Goal: Information Seeking & Learning: Learn about a topic

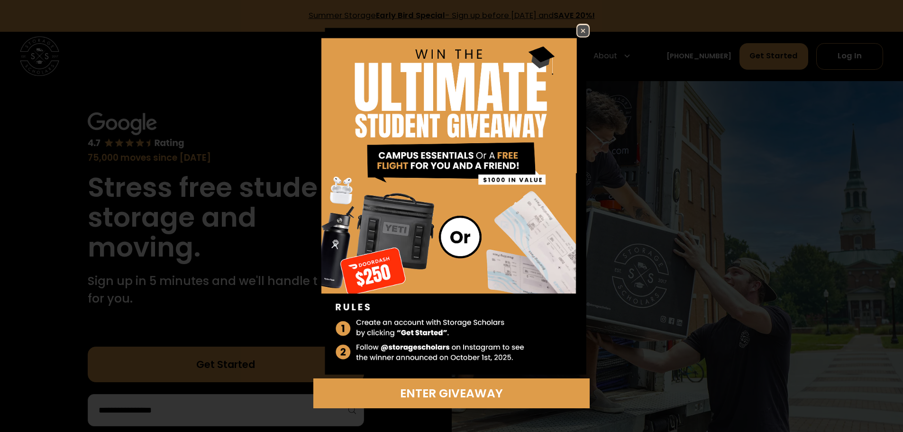
click at [581, 27] on img at bounding box center [582, 30] width 11 height 11
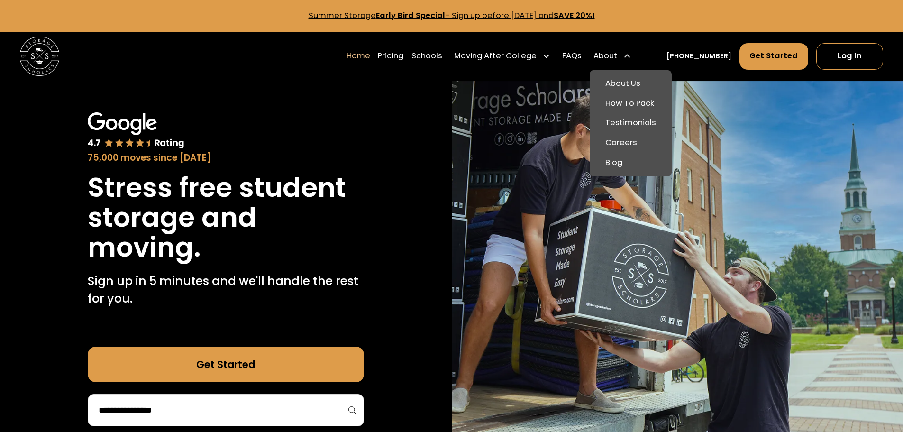
click at [623, 71] on nav "About Us How To Pack Testimonials Careers Blog" at bounding box center [630, 123] width 82 height 107
click at [623, 83] on link "About Us" at bounding box center [630, 84] width 74 height 20
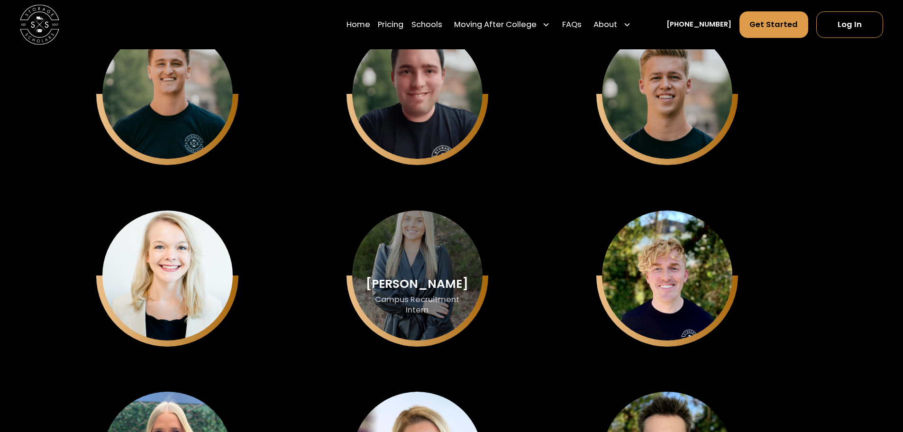
scroll to position [2612, 0]
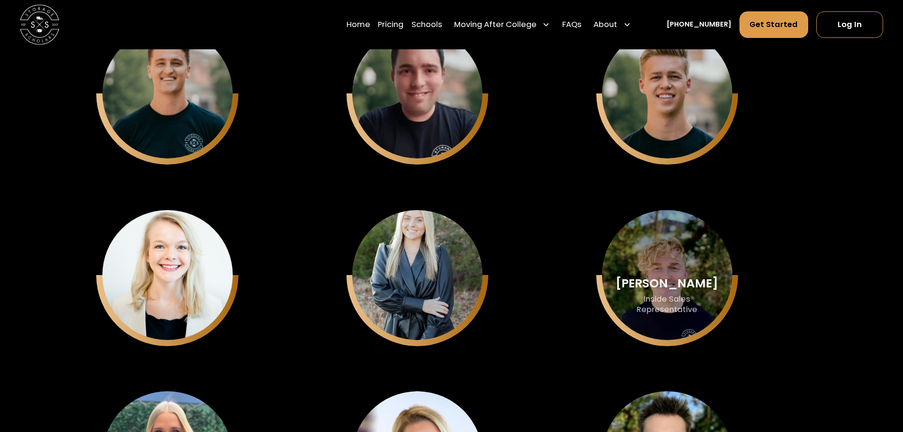
click at [688, 298] on div "Inside Sales Representative" at bounding box center [666, 304] width 101 height 20
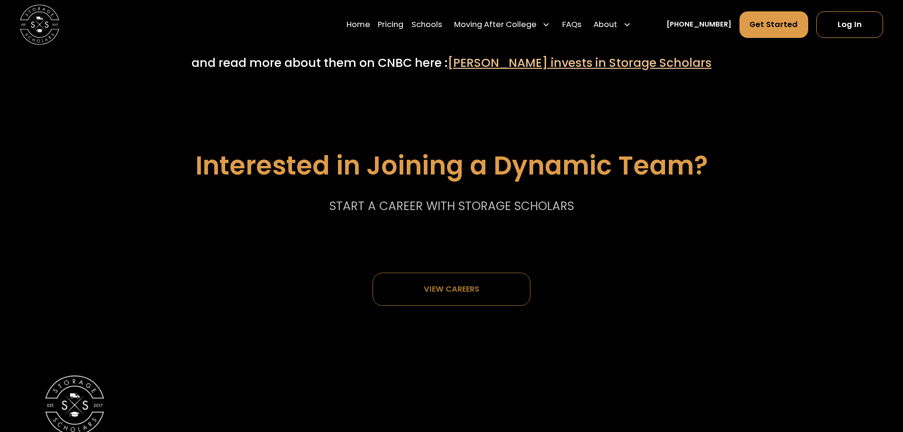
scroll to position [5003, 0]
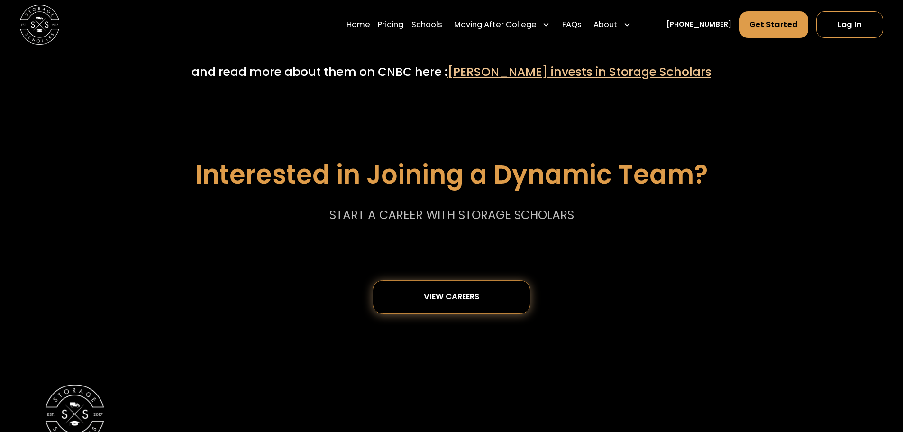
click at [438, 301] on div "View careers" at bounding box center [451, 296] width 55 height 9
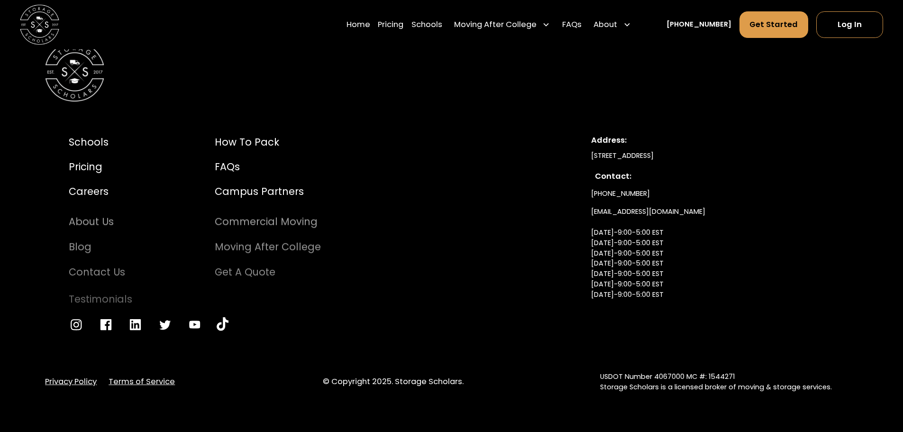
scroll to position [2173, 0]
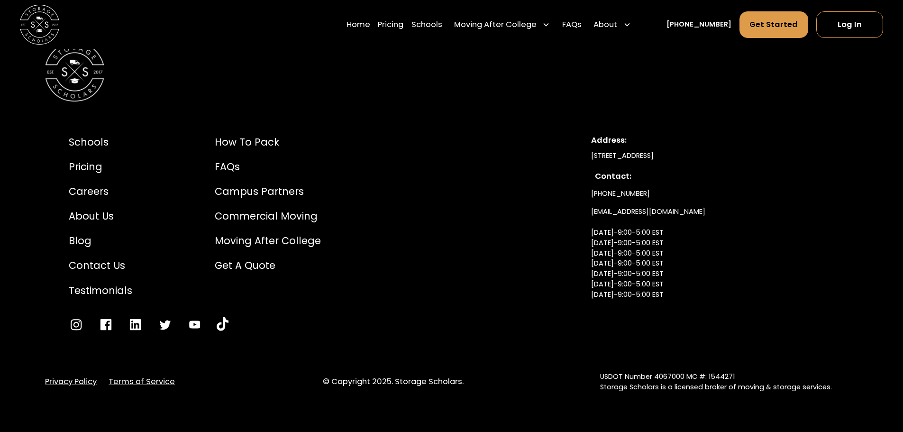
drag, startPoint x: 758, startPoint y: 154, endPoint x: 588, endPoint y: 152, distance: 170.1
click at [588, 152] on div "Schools Pricing Careers About Us Blog Contact Us Testimonials How to Pack FAQs …" at bounding box center [451, 233] width 813 height 244
copy div "[STREET_ADDRESS]"
